Goal: Check status

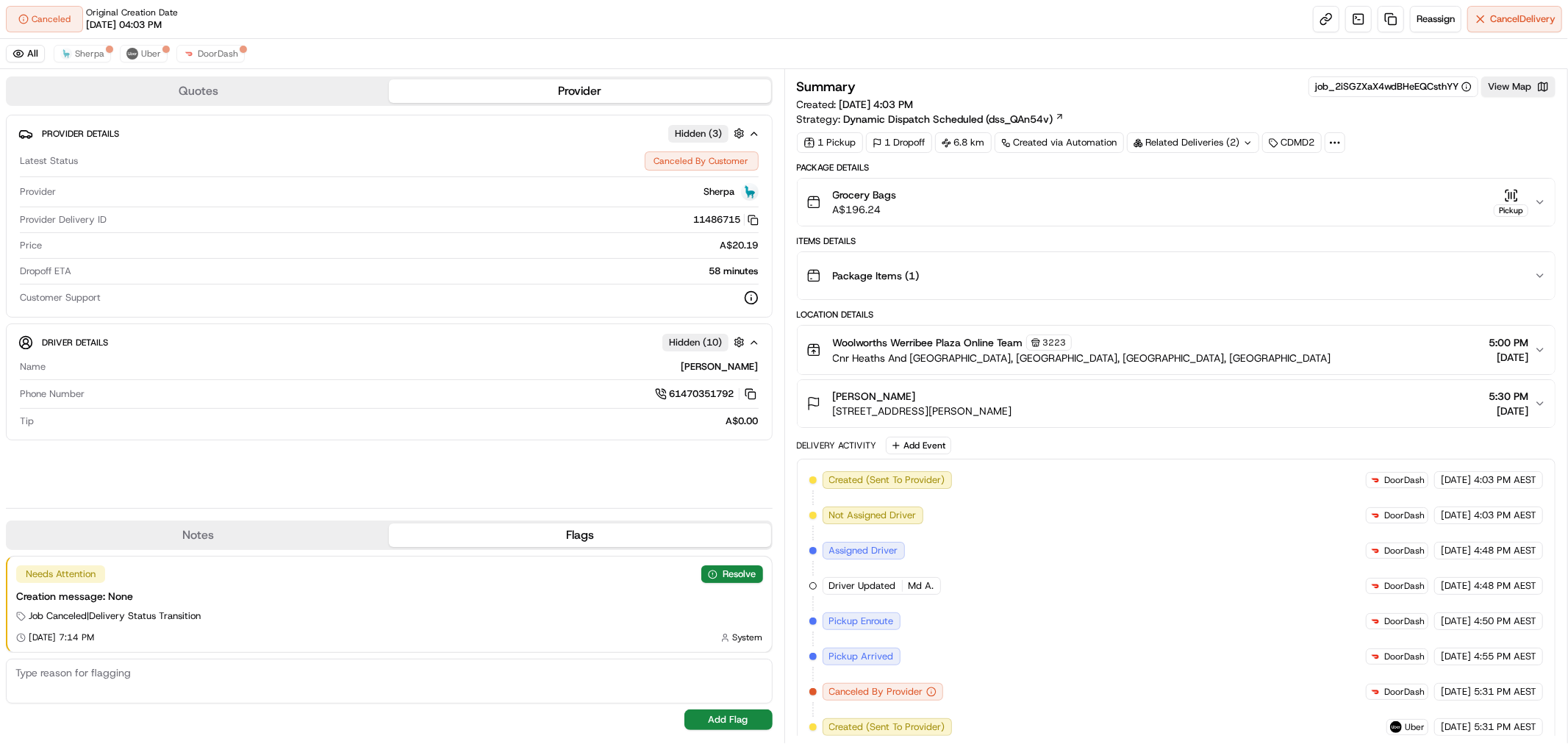
click at [1232, 138] on div "Related Deliveries (2)" at bounding box center [1192, 142] width 132 height 21
click at [1235, 108] on div "Summary job_2iSGZXaX4wdBHeEQCsthYY View Map Created: [DATE] 4:03 PM Strategy: D…" at bounding box center [1177, 102] width 759 height 50
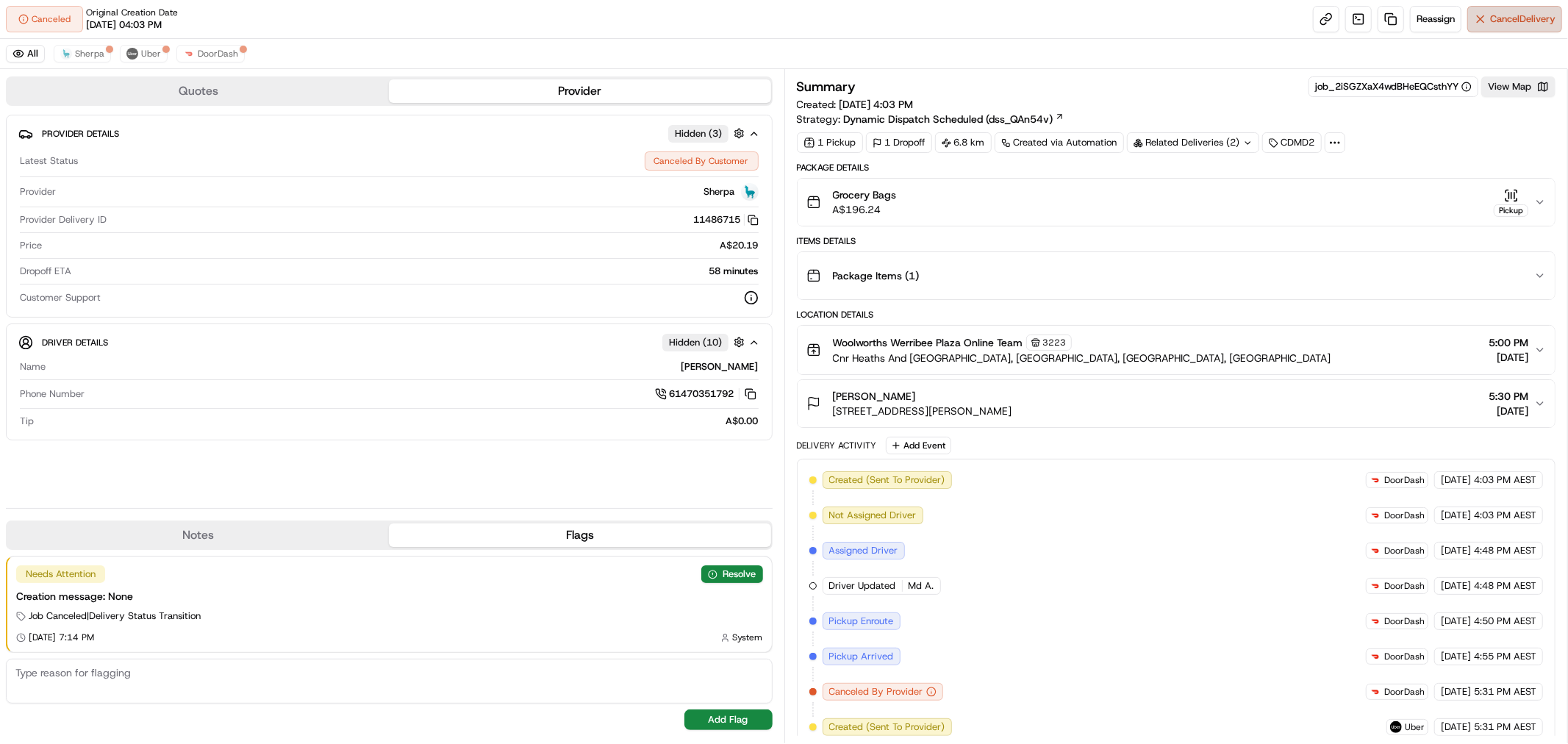
click at [1483, 24] on button "Cancel Delivery" at bounding box center [1515, 19] width 95 height 27
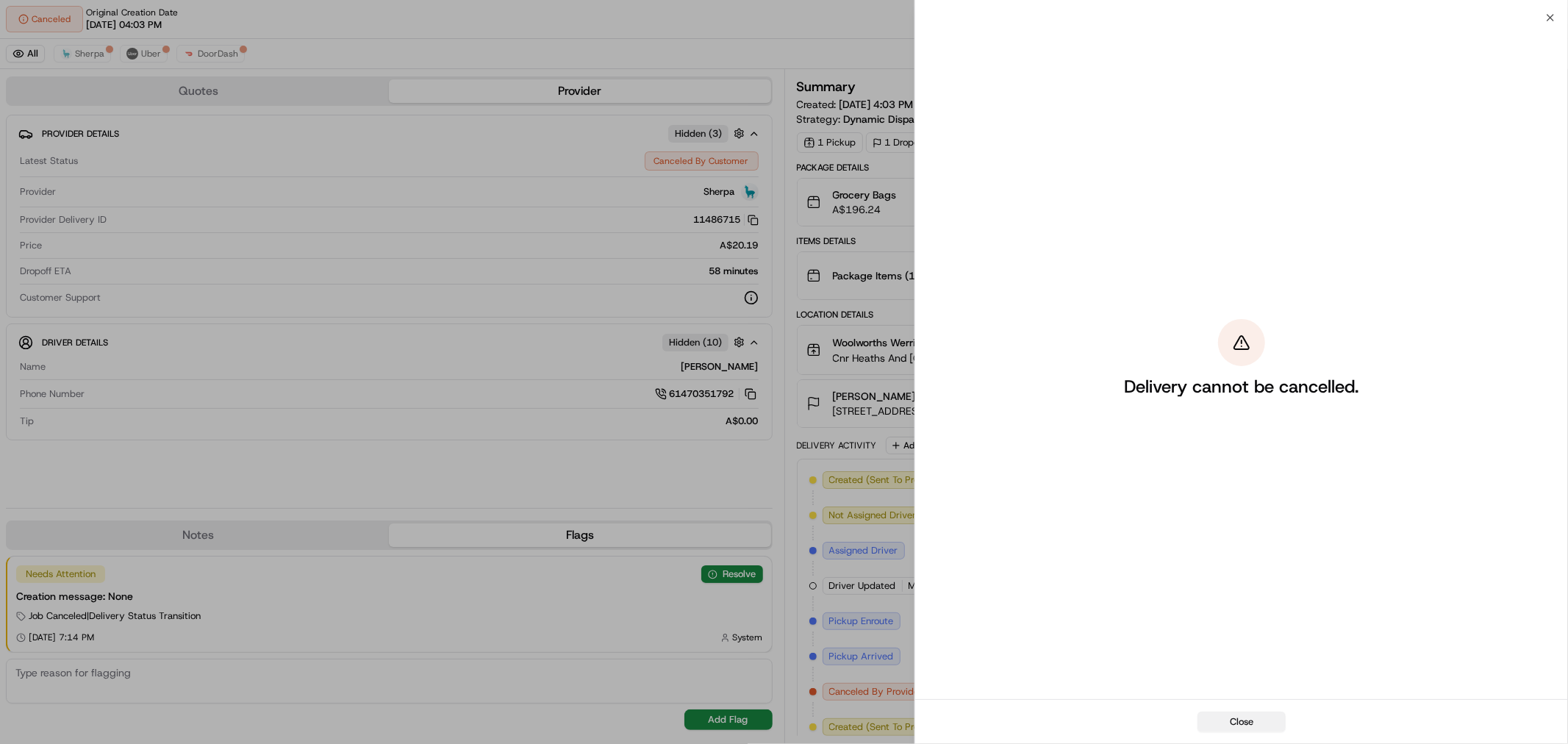
click at [1237, 731] on button "Close" at bounding box center [1242, 722] width 88 height 21
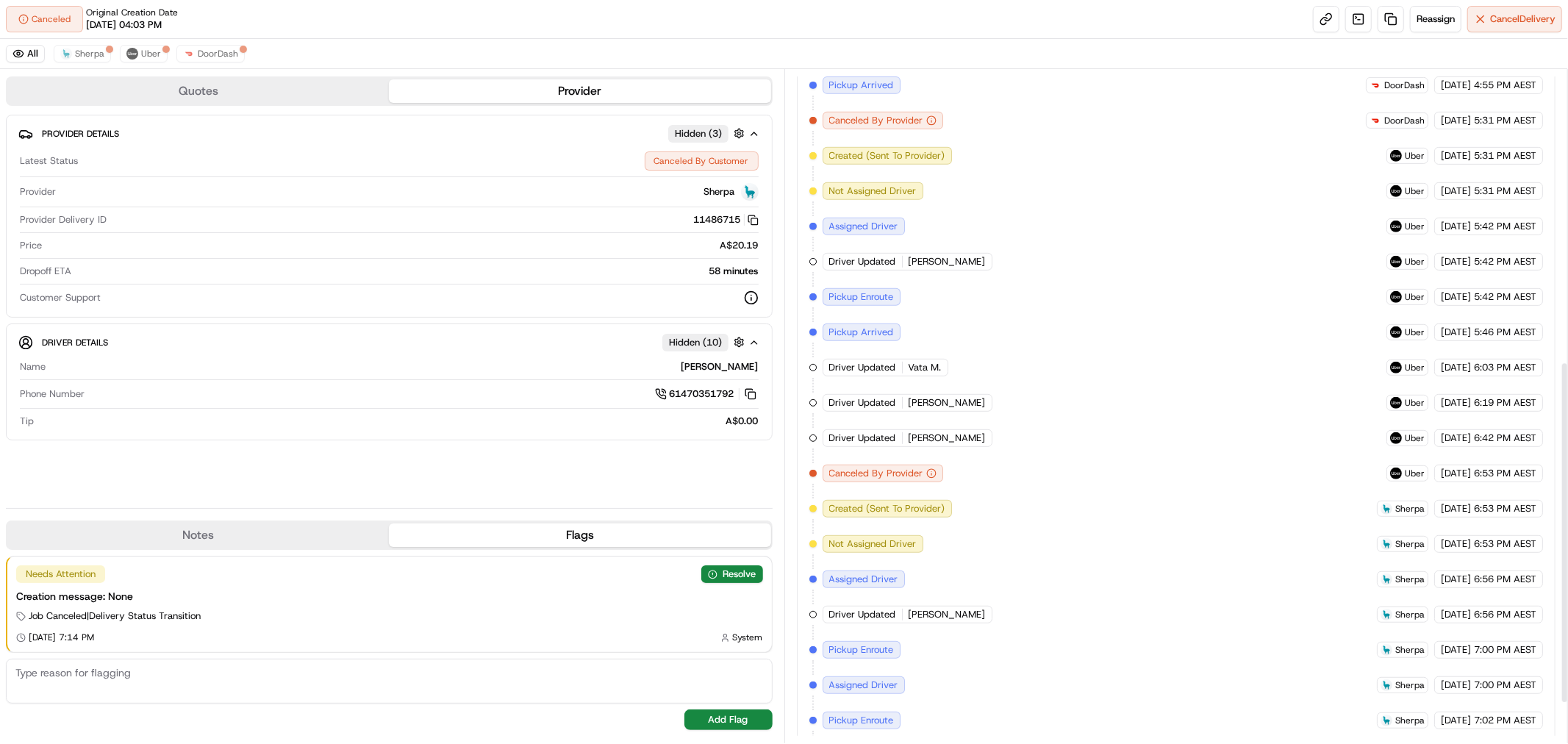
scroll to position [652, 0]
